Goal: Task Accomplishment & Management: Manage account settings

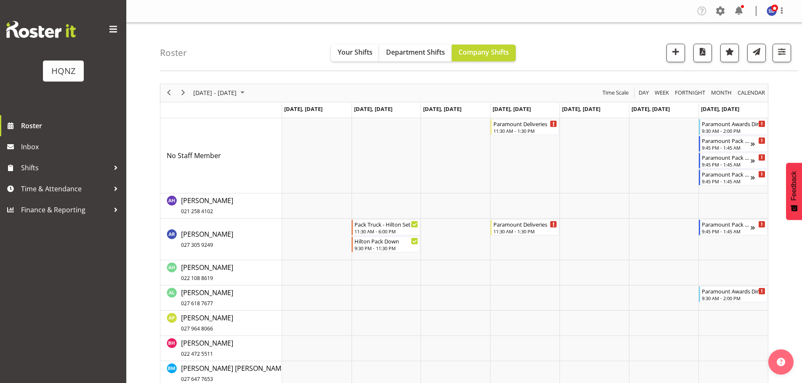
click at [579, 63] on div "Roster Your Shifts Department Shifts Company Shifts All Locations Clear HQNZ He…" at bounding box center [479, 47] width 638 height 48
click at [644, 239] on td "Timeline Week of September 11, 2025" at bounding box center [663, 240] width 69 height 42
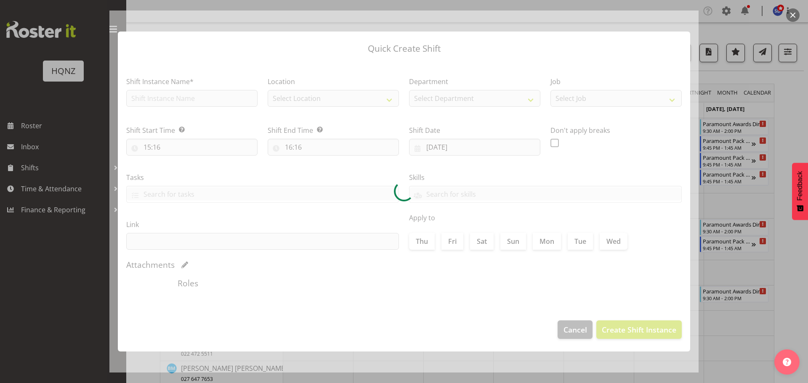
type input "16/09/2025"
checkbox input "true"
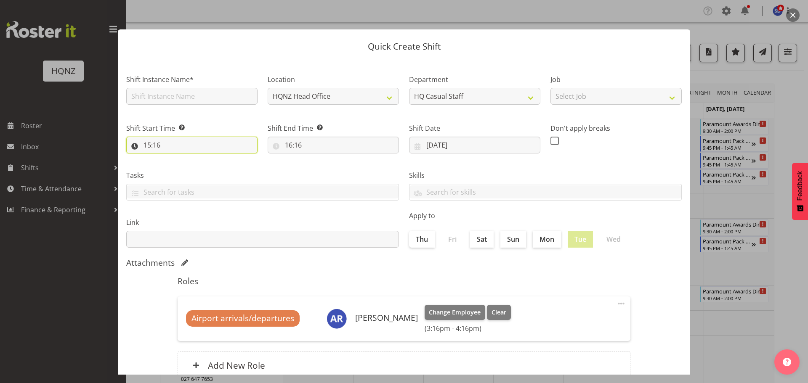
click at [216, 147] on input "15:16" at bounding box center [191, 145] width 131 height 17
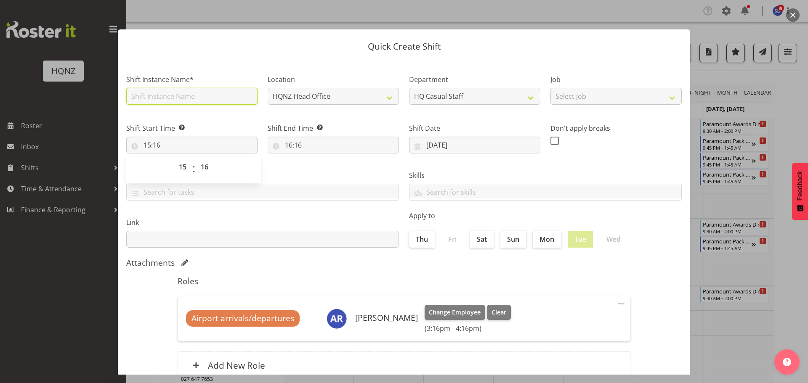
click at [172, 95] on input "text" at bounding box center [191, 96] width 131 height 17
type input "H"
type input "Paramount Liquor Truck Pack IN"
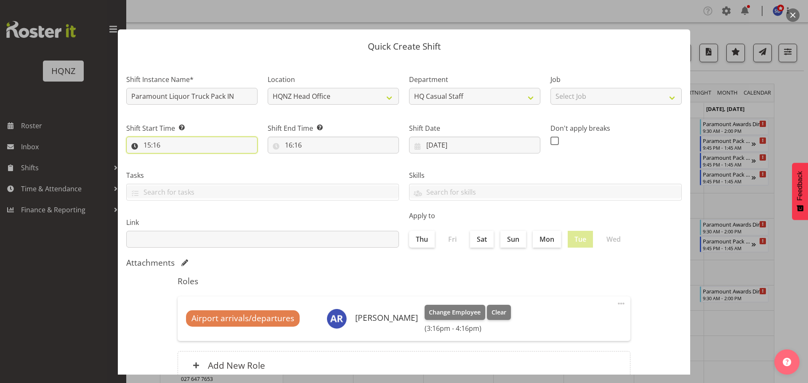
click at [173, 147] on input "15:16" at bounding box center [191, 145] width 131 height 17
click at [183, 164] on select "00 01 02 03 04 05 06 07 08 09 10 11 12 13 14 15 16 17 18 19 20 21 22 23" at bounding box center [183, 167] width 19 height 17
select select "9"
type input "09:16"
click at [208, 167] on select "00 01 02 03 04 05 06 07 08 09 10 11 12 13 14 15 16 17 18 19 20 21 22 23 24 25 2…" at bounding box center [205, 167] width 19 height 17
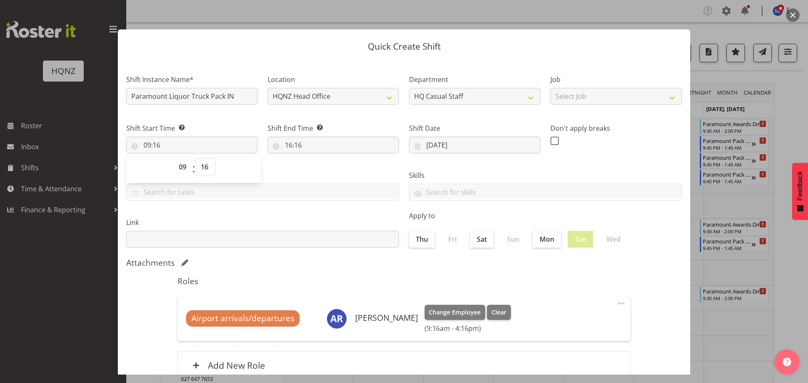
select select "0"
click at [196, 159] on select "00 01 02 03 04 05 06 07 08 09 10 11 12 13 14 15 16 17 18 19 20 21 22 23 24 25 2…" at bounding box center [205, 167] width 19 height 17
type input "09:00"
click at [296, 143] on input "16:16" at bounding box center [333, 145] width 131 height 17
click at [319, 166] on select "00 01 02 03 04 05 06 07 08 09 10 11 12 13 14 15 16 17 18 19 20 21 22 23" at bounding box center [325, 167] width 19 height 17
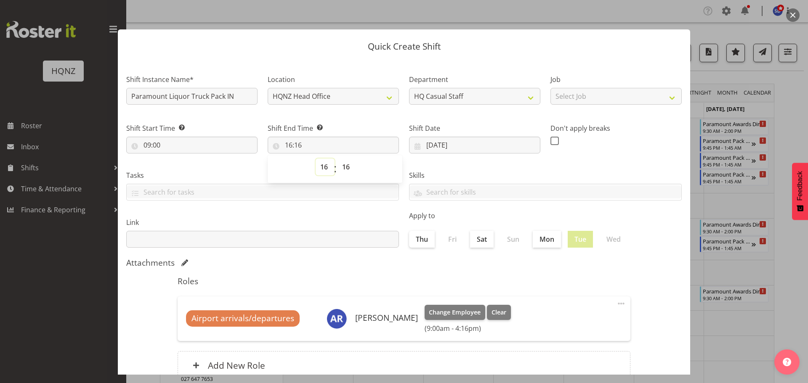
select select "12"
type input "12:16"
click at [339, 167] on select "00 01 02 03 04 05 06 07 08 09 10 11 12 13 14 15 16 17 18 19 20 21 22 23 24 25 2…" at bounding box center [346, 167] width 19 height 17
select select "0"
click at [337, 159] on select "00 01 02 03 04 05 06 07 08 09 10 11 12 13 14 15 16 17 18 19 20 21 22 23 24 25 2…" at bounding box center [346, 167] width 19 height 17
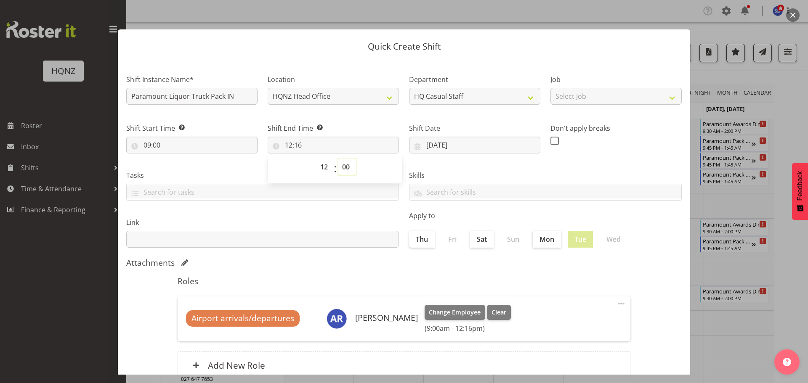
type input "12:00"
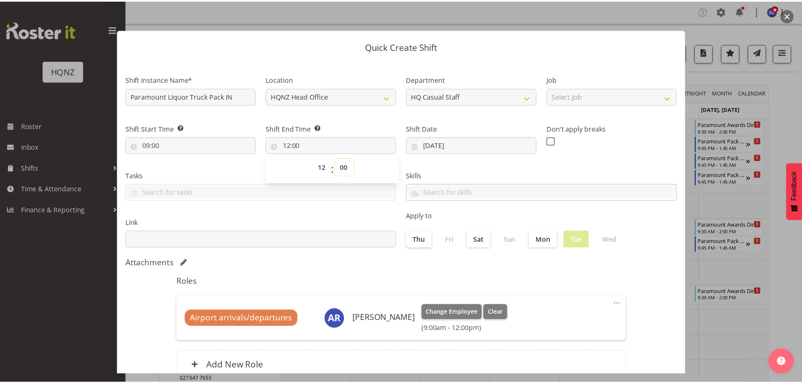
scroll to position [63, 0]
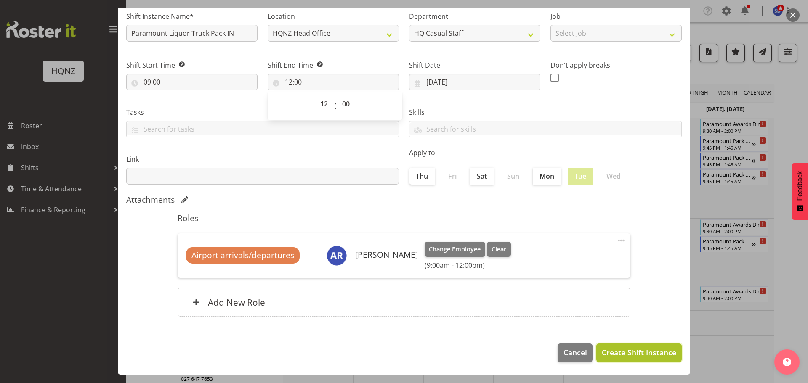
click at [640, 355] on span "Create Shift Instance" at bounding box center [639, 352] width 74 height 11
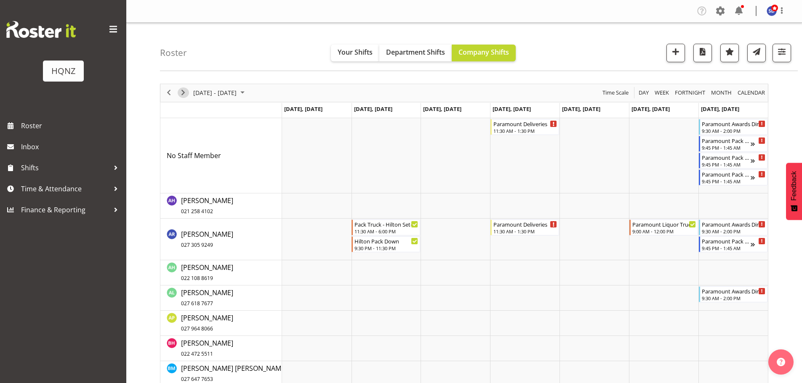
click at [182, 92] on span "Next" at bounding box center [183, 93] width 10 height 11
